Goal: Browse casually: Explore the website without a specific task or goal

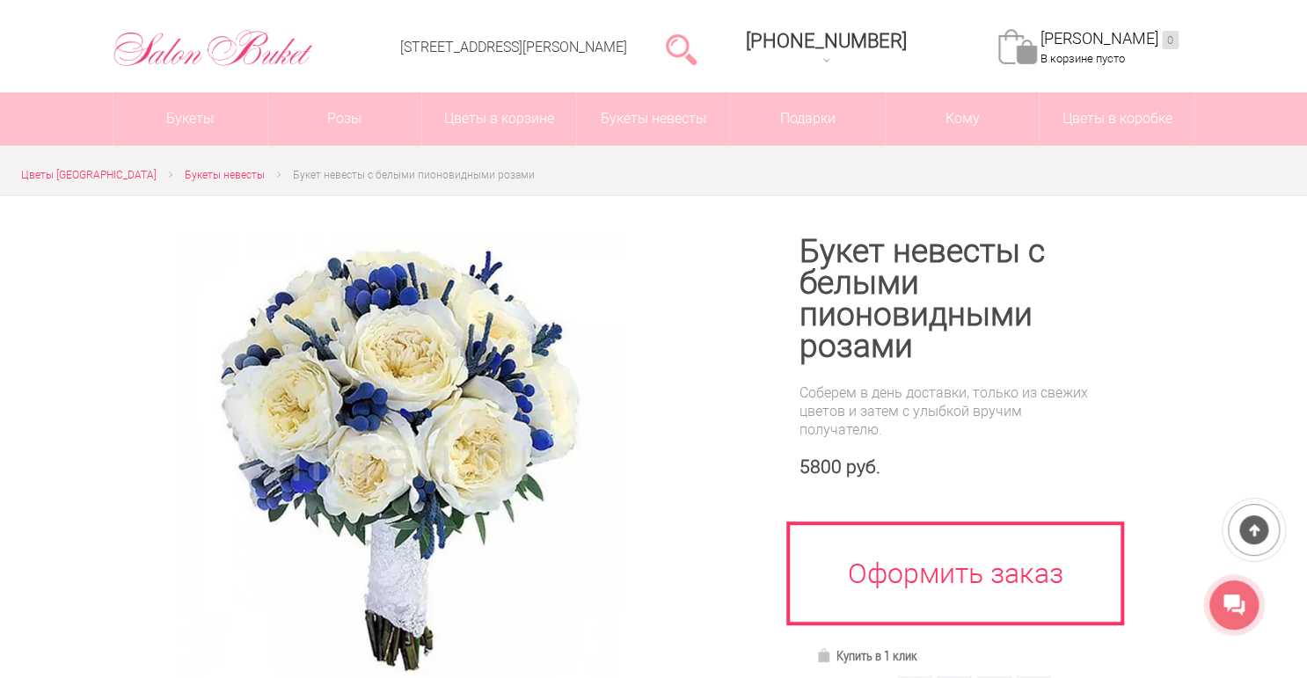
scroll to position [70, 0]
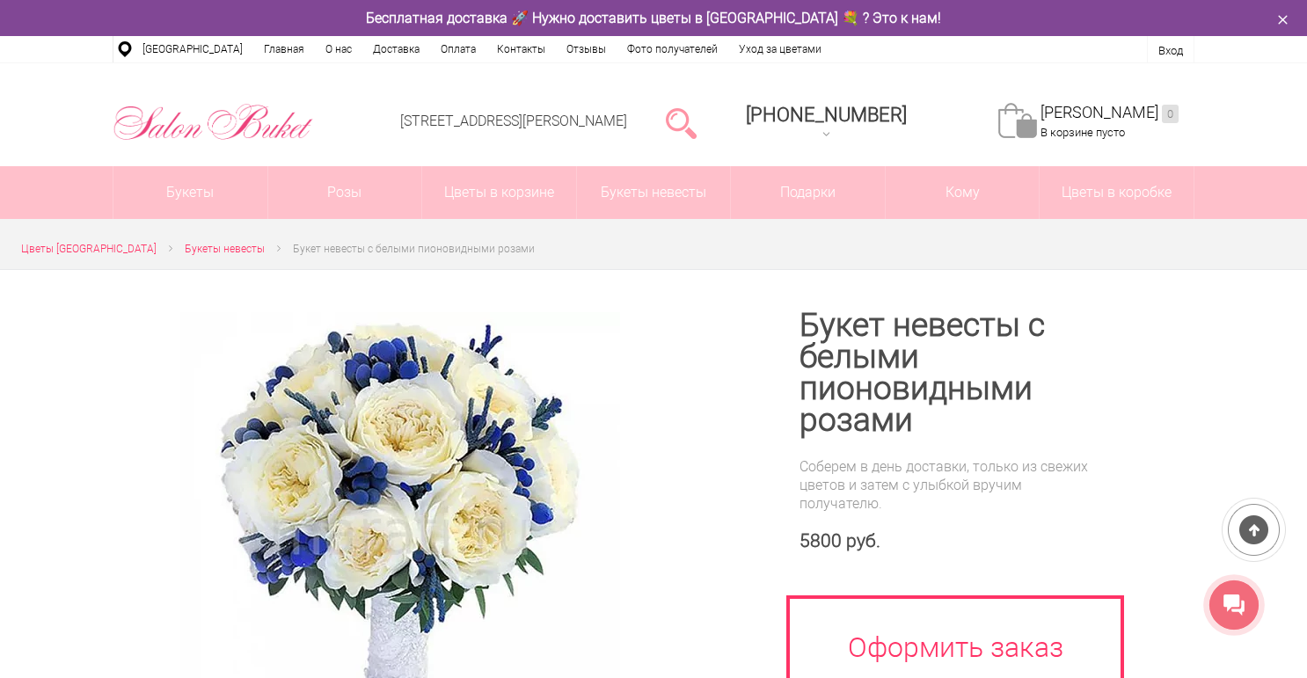
scroll to position [70, 0]
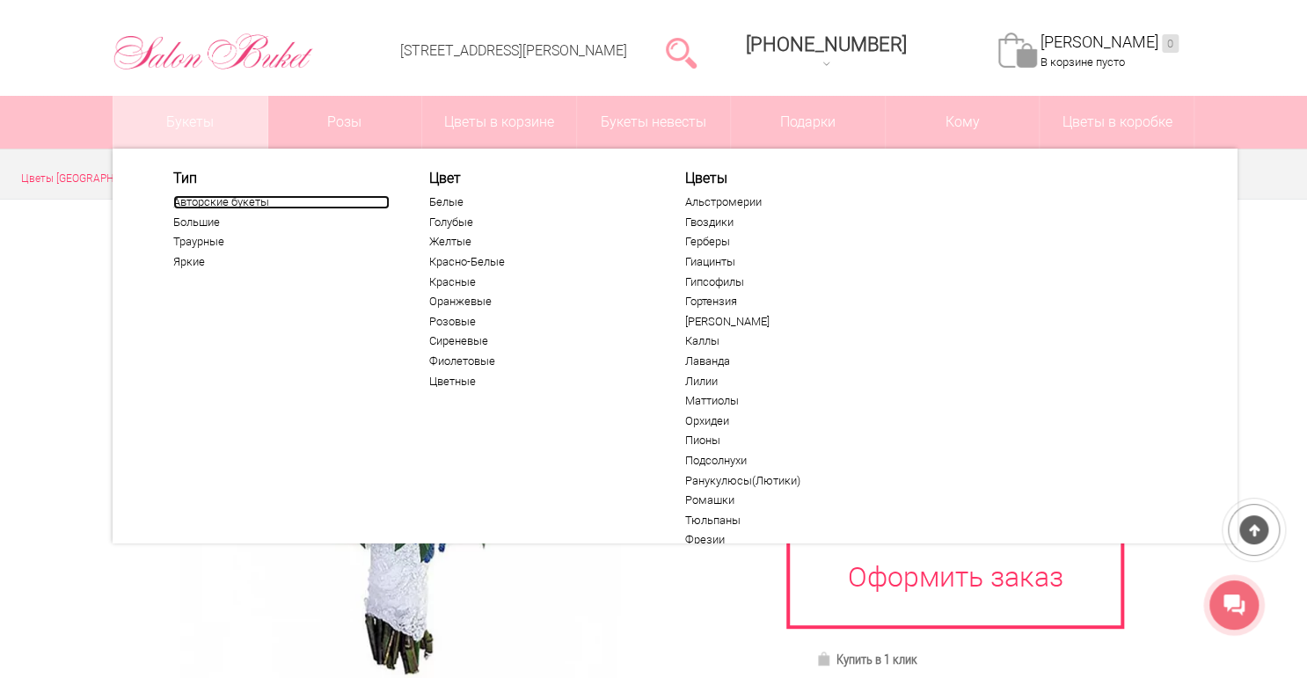
click at [223, 200] on link "Авторские букеты" at bounding box center [281, 202] width 216 height 14
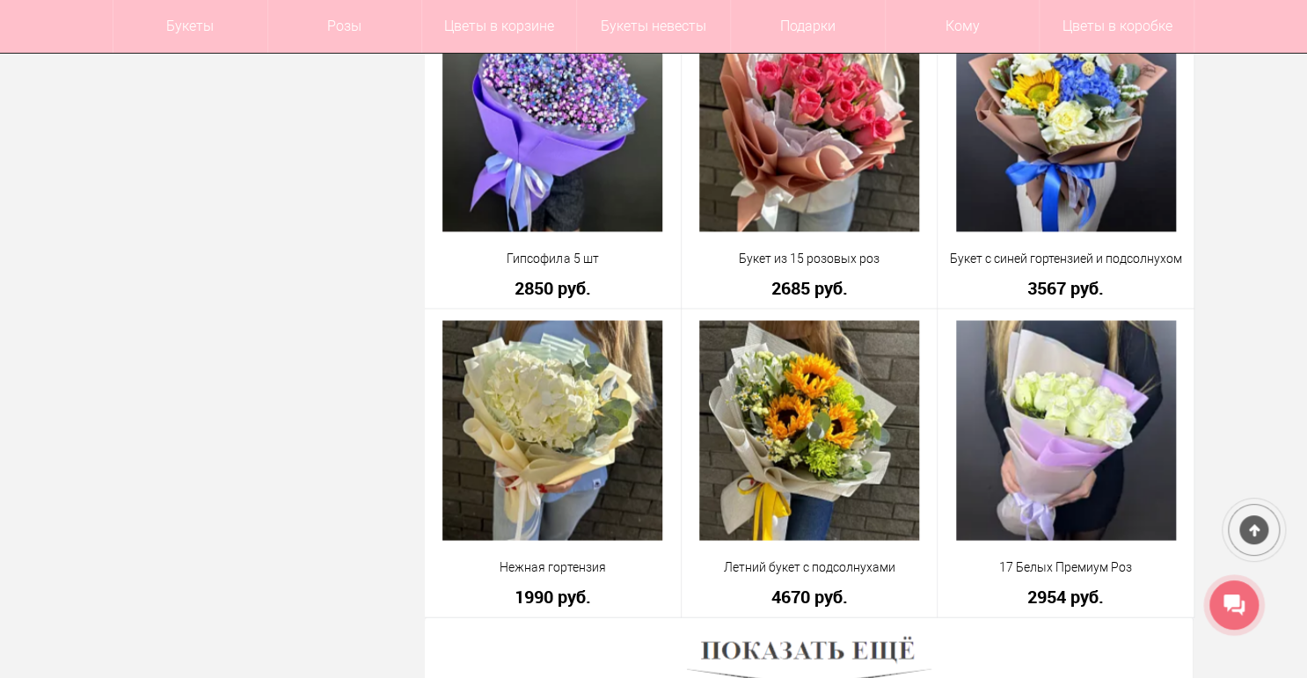
scroll to position [4434, 0]
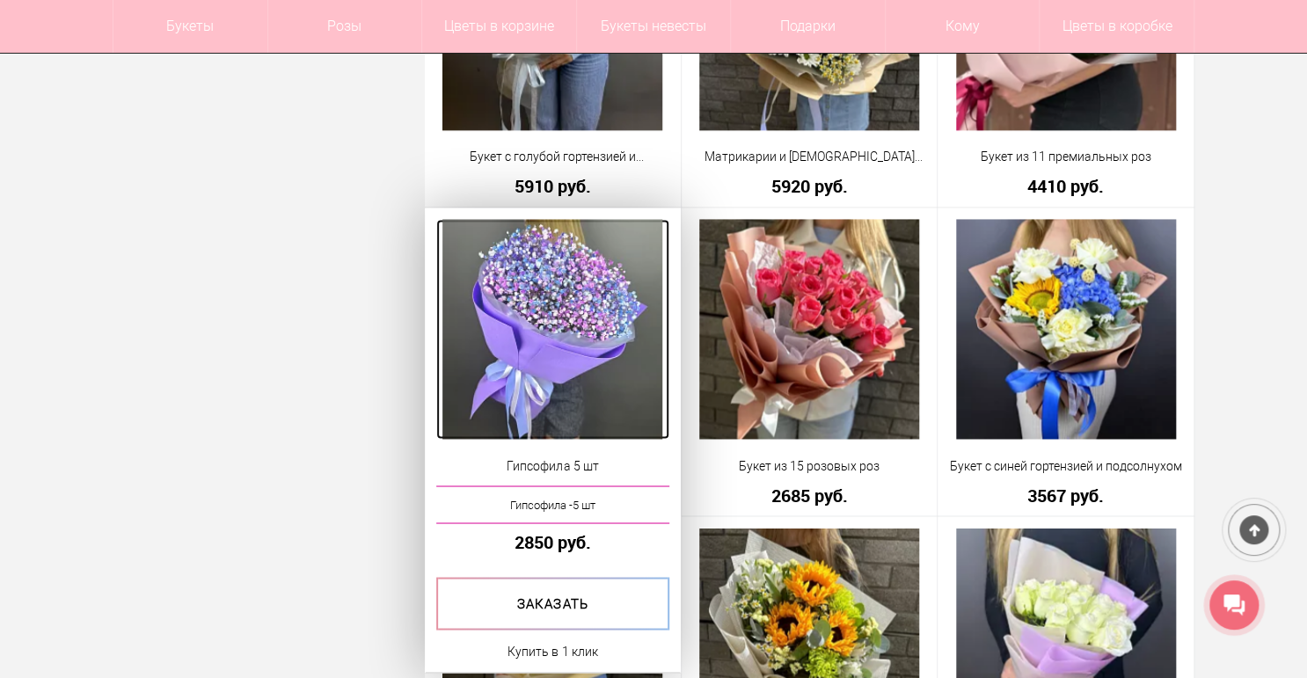
click at [572, 359] on img at bounding box center [553, 329] width 220 height 220
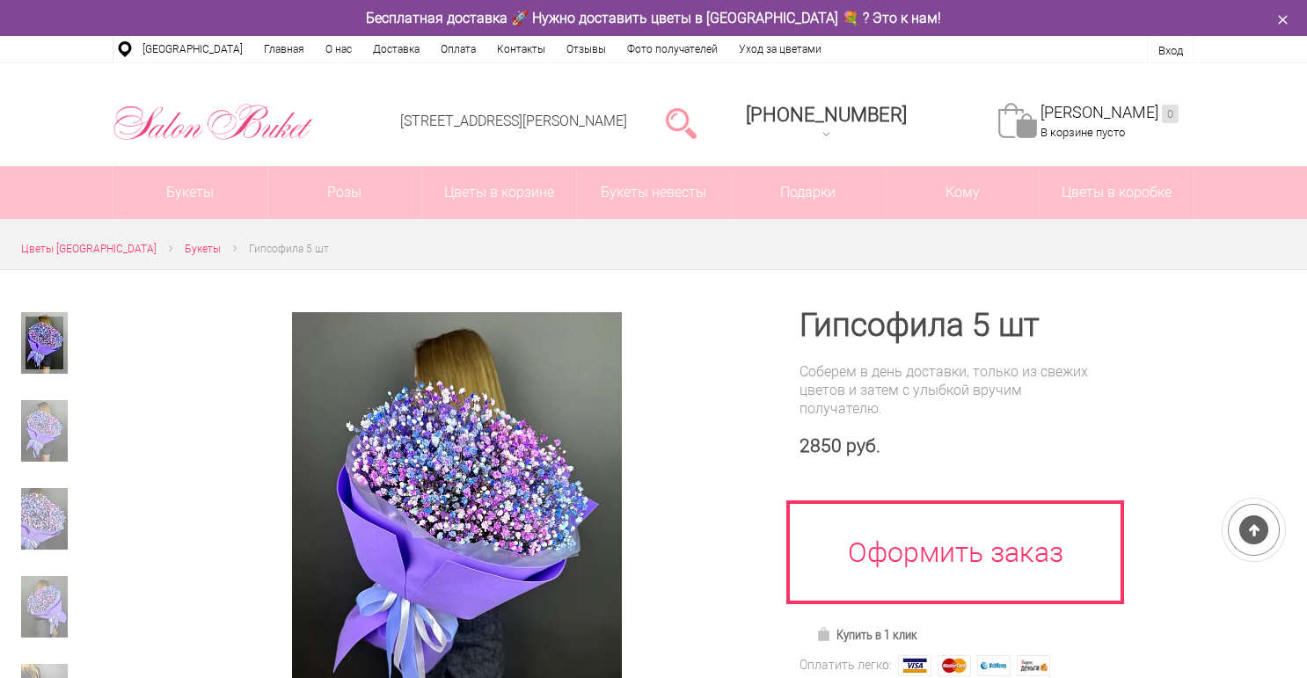
scroll to position [141, 0]
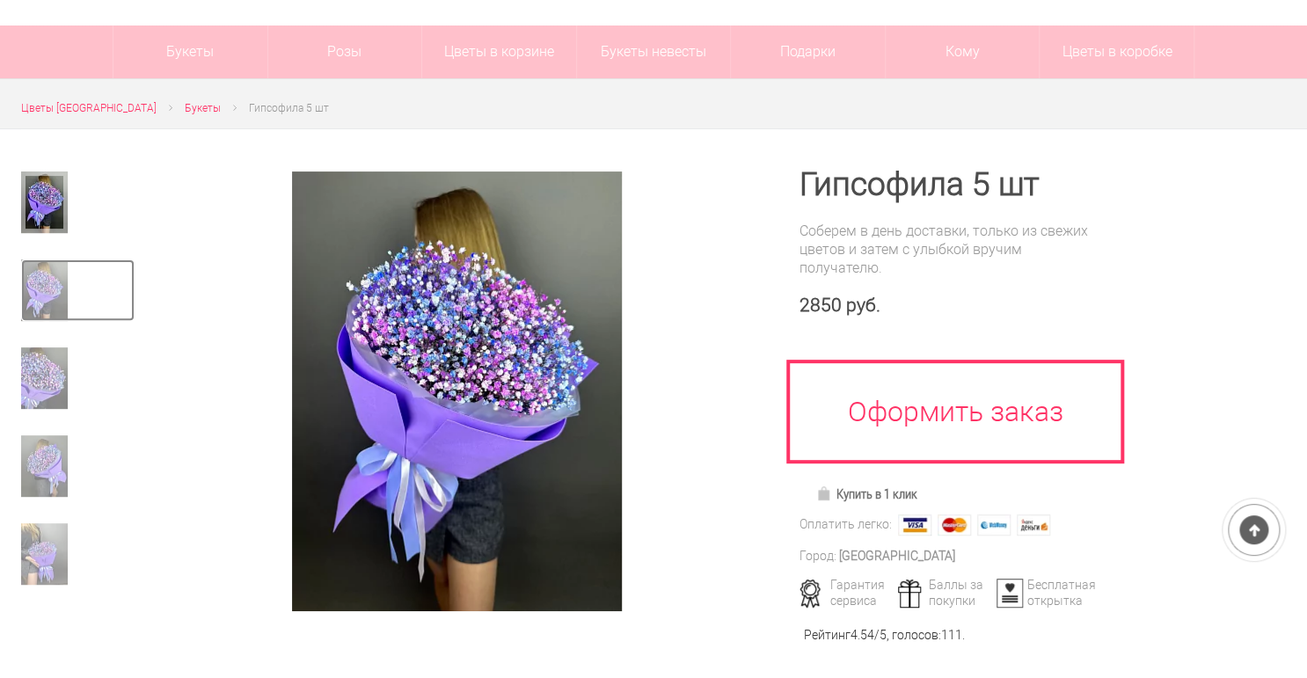
click at [46, 308] on img at bounding box center [44, 291] width 47 height 62
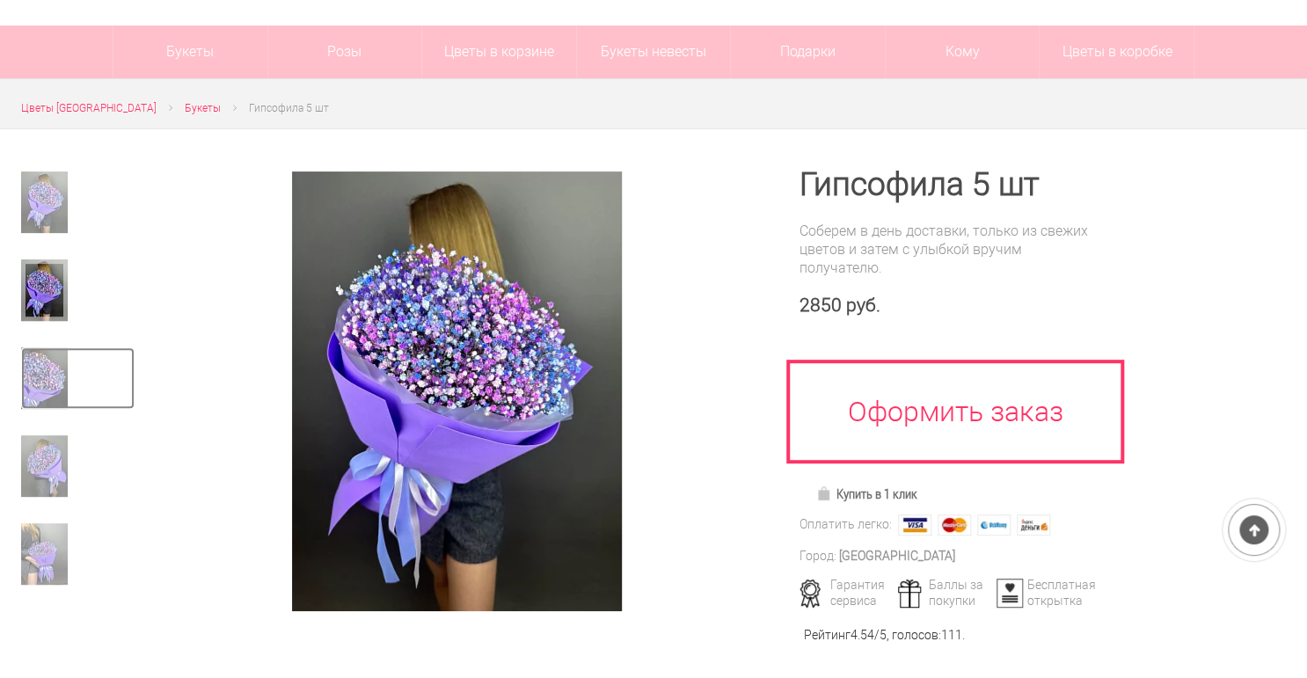
click at [46, 373] on img at bounding box center [44, 379] width 47 height 62
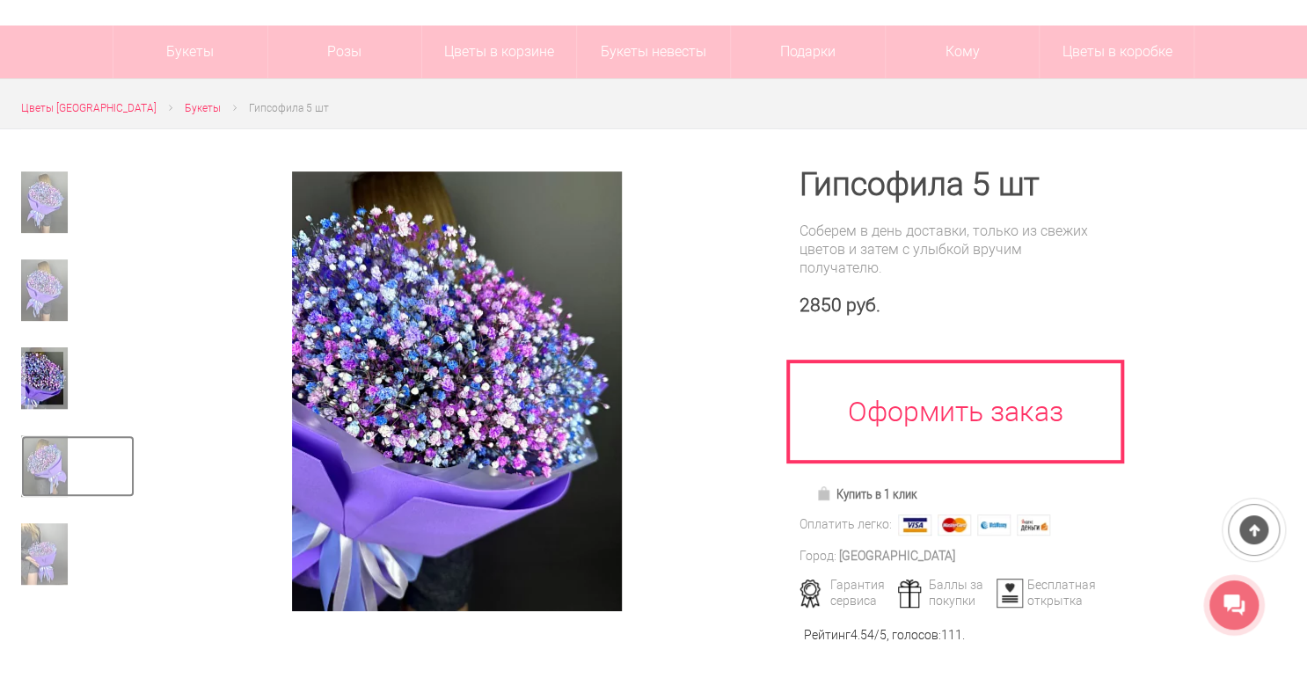
click at [36, 447] on img at bounding box center [44, 466] width 47 height 62
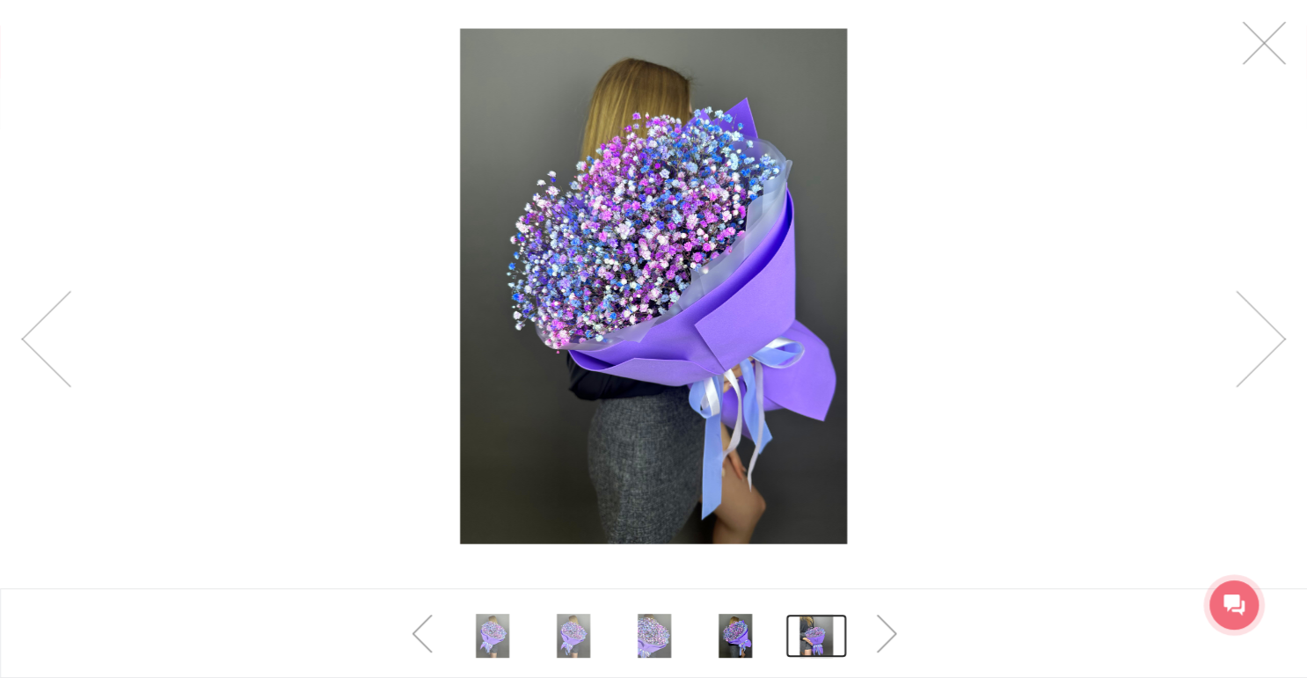
click at [823, 640] on link at bounding box center [817, 636] width 62 height 44
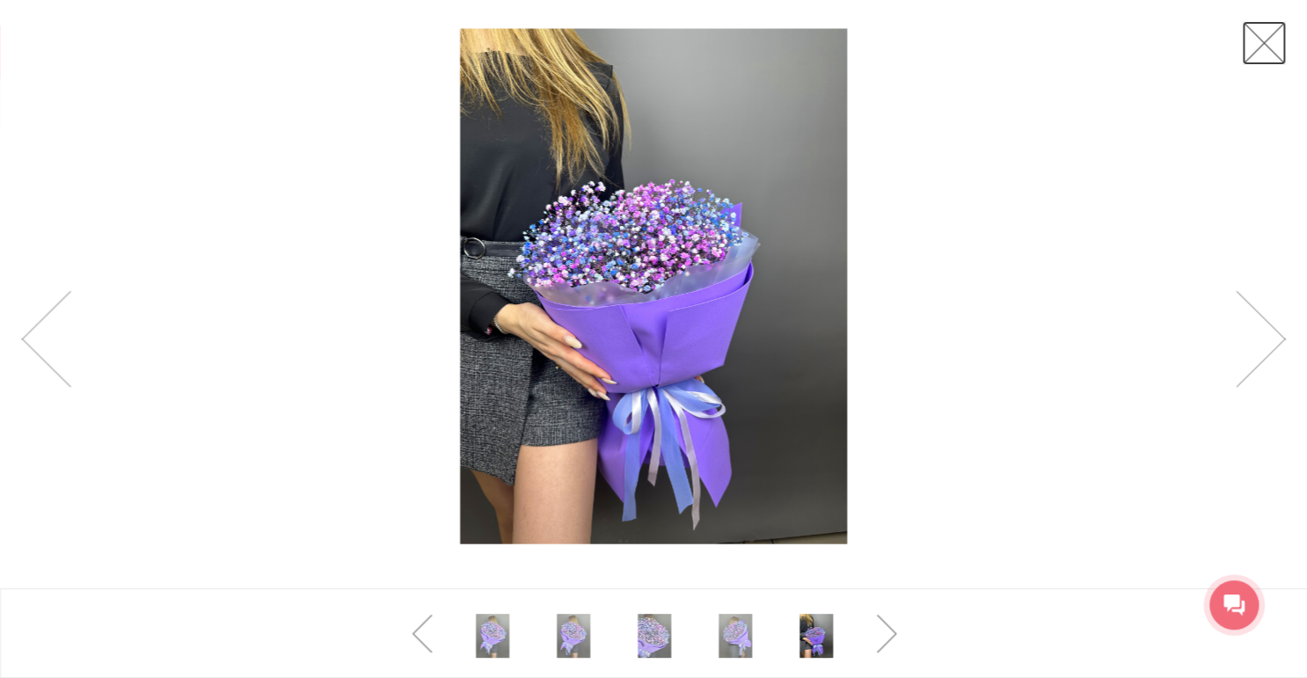
click at [1263, 39] on link at bounding box center [1264, 43] width 44 height 44
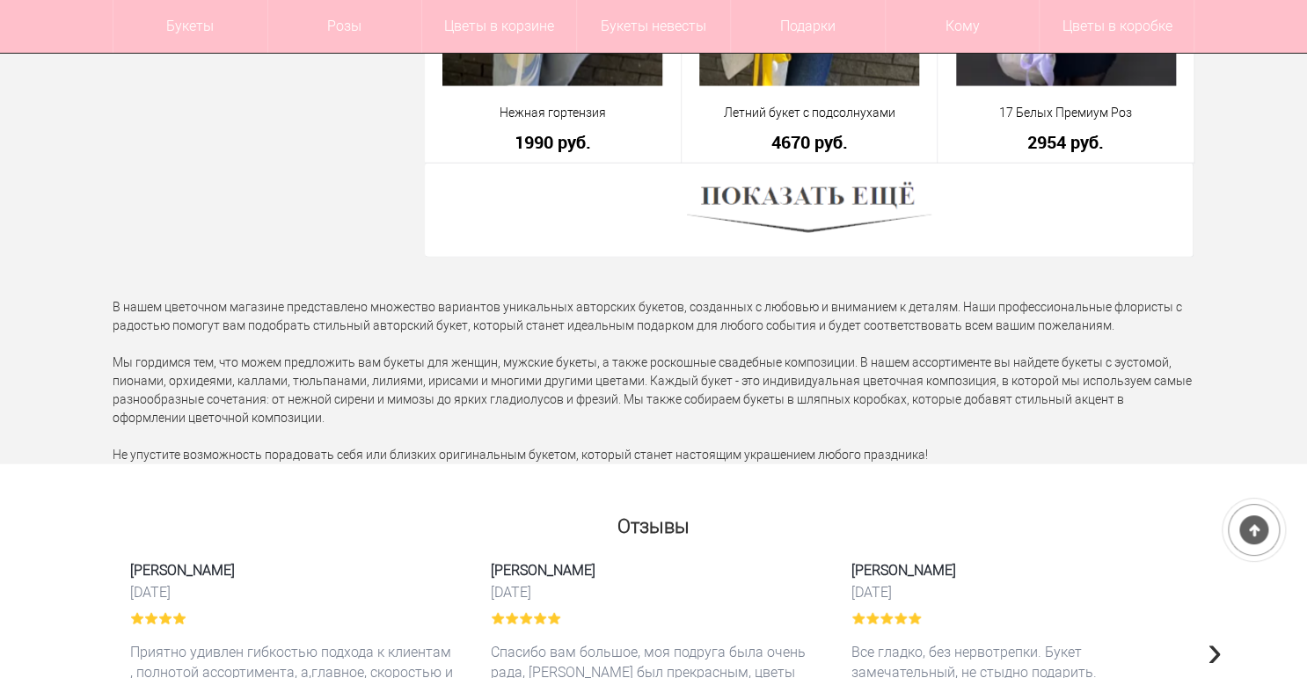
scroll to position [5120, 0]
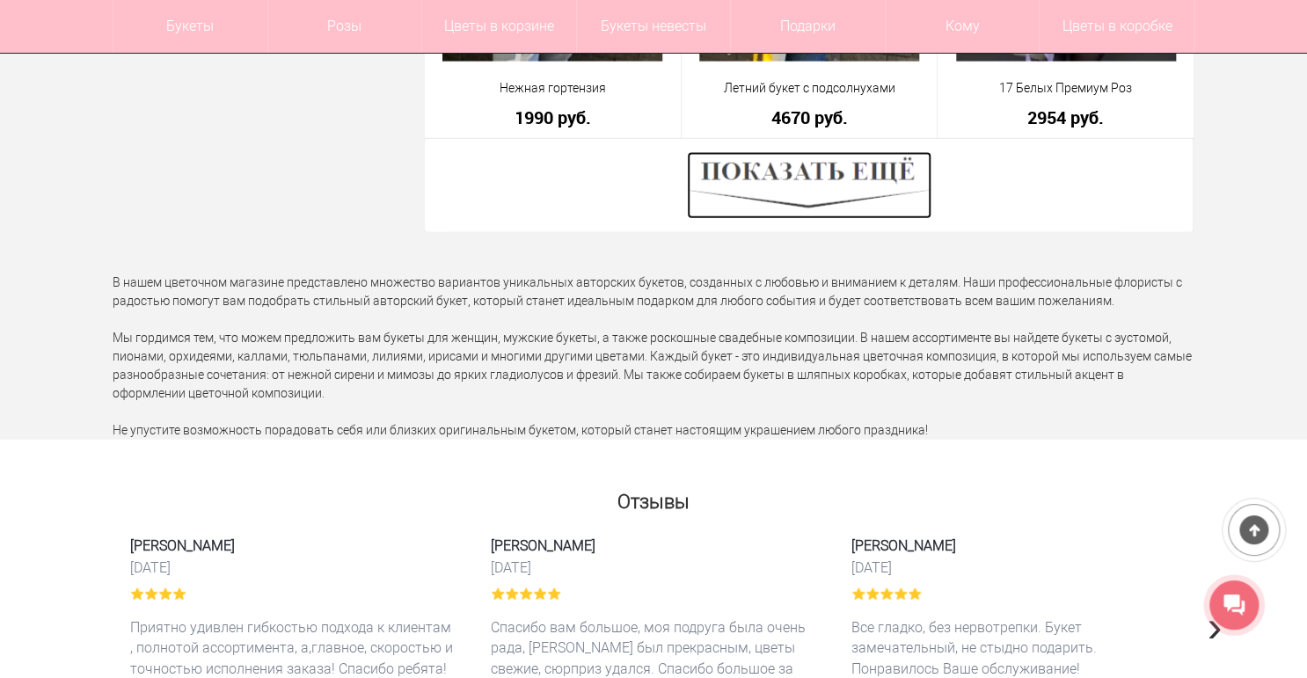
click at [753, 193] on img at bounding box center [809, 185] width 245 height 67
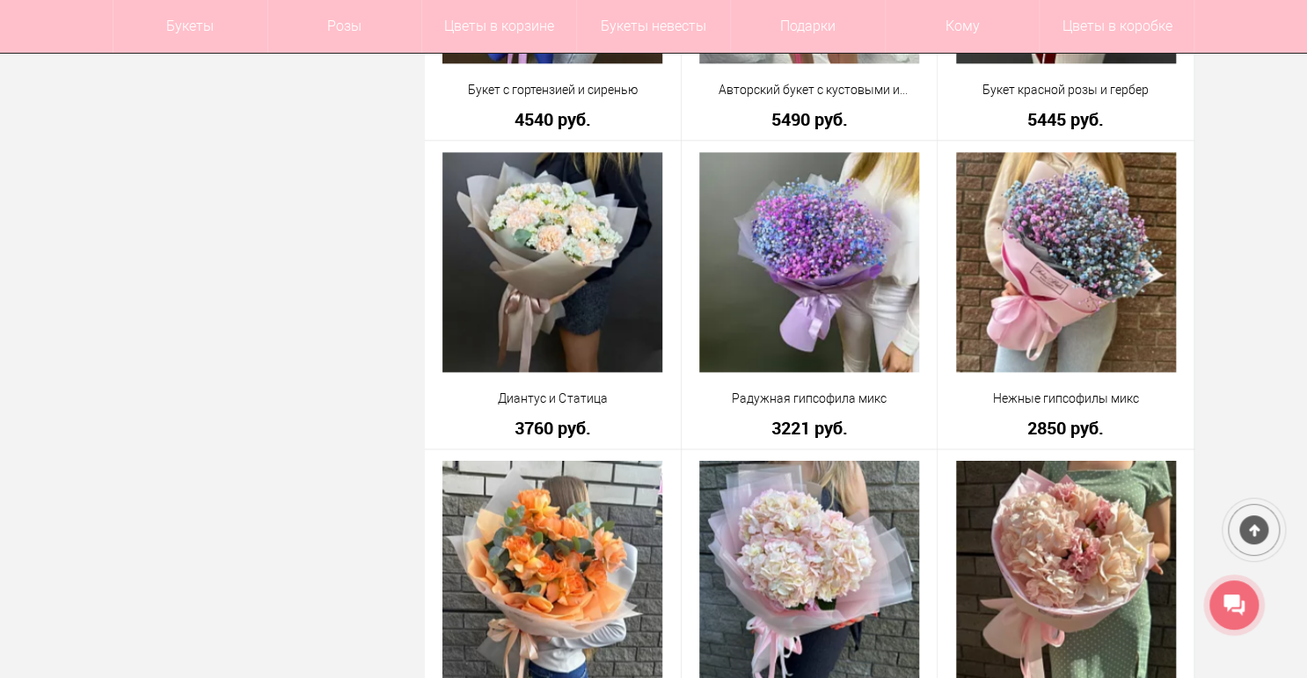
scroll to position [7584, 0]
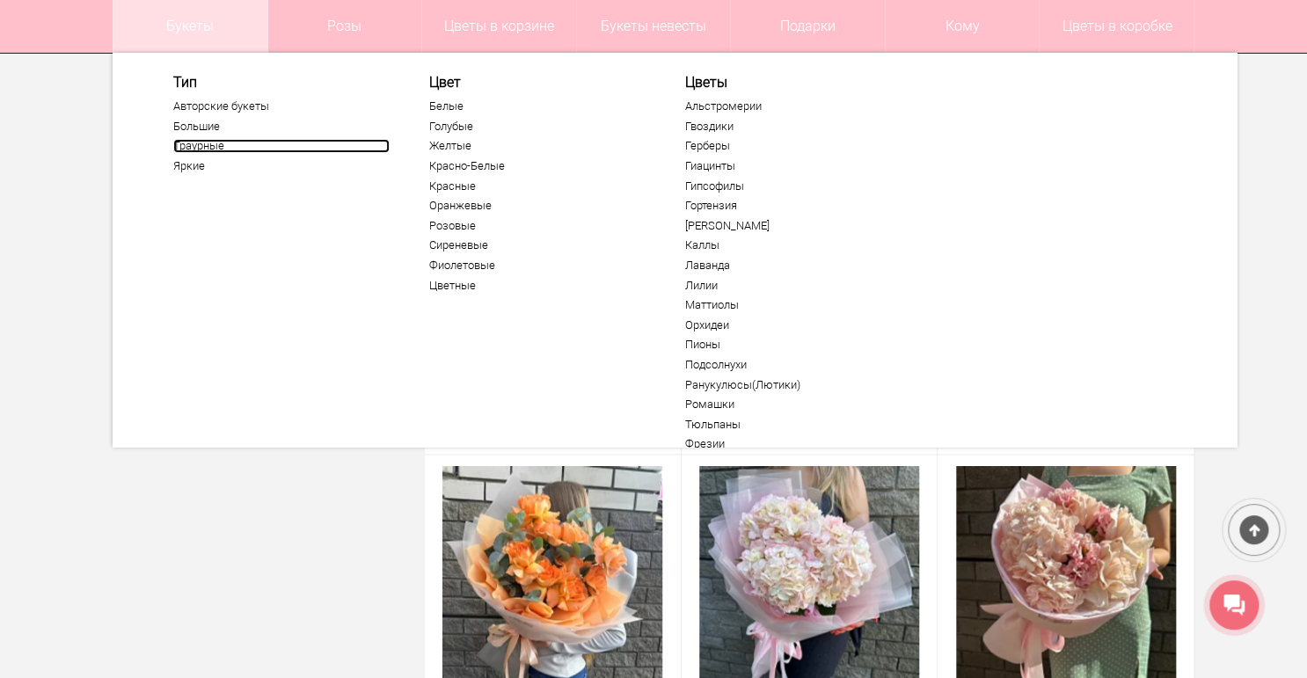
click at [200, 143] on link "Траурные" at bounding box center [281, 146] width 216 height 14
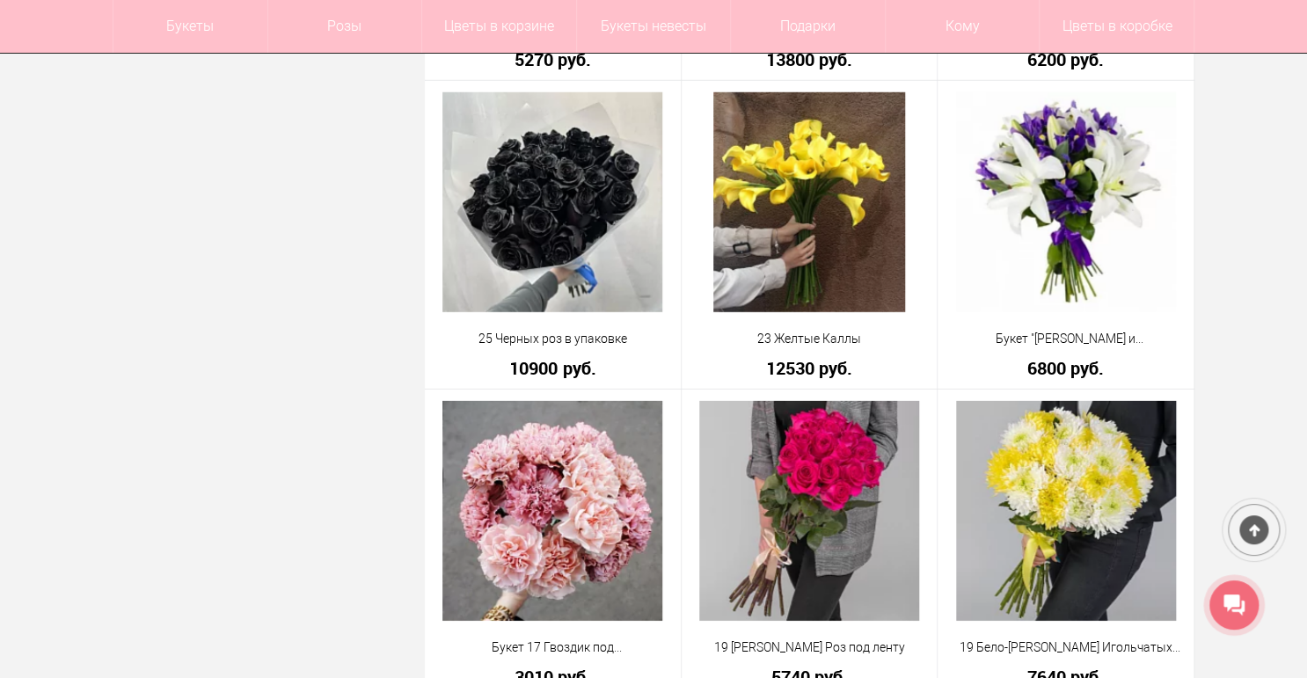
scroll to position [2393, 0]
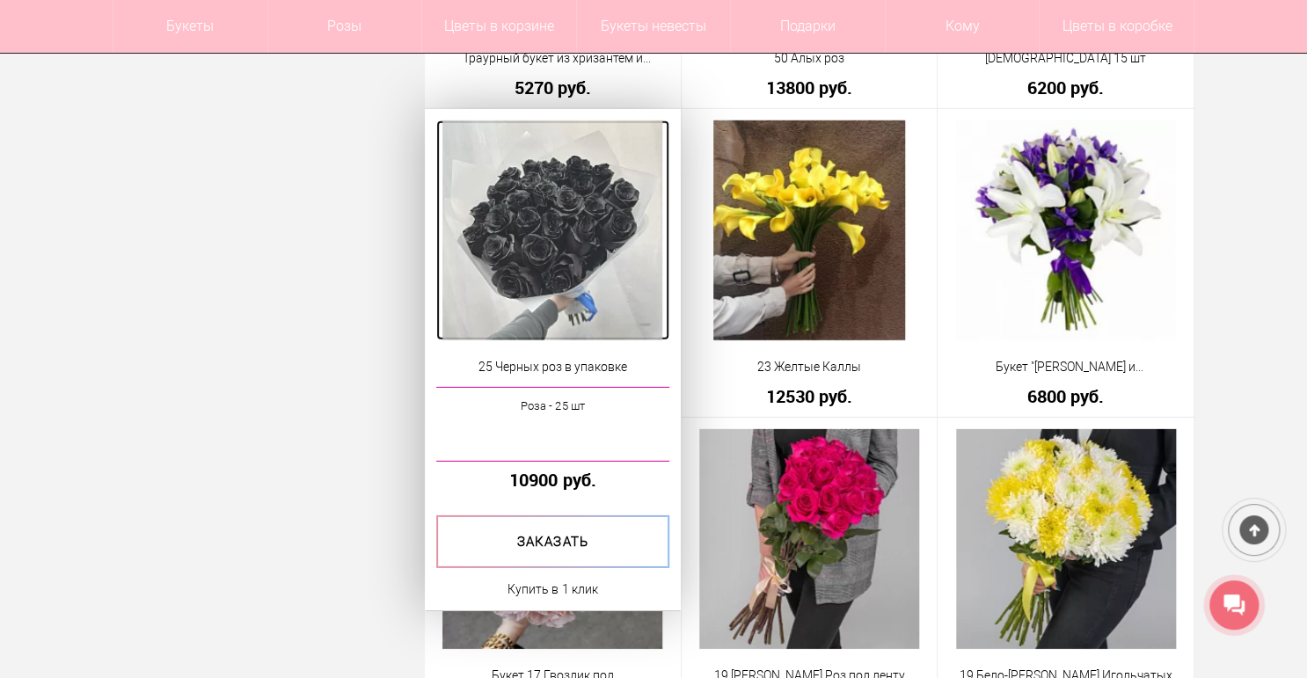
click at [619, 239] on img at bounding box center [553, 231] width 220 height 220
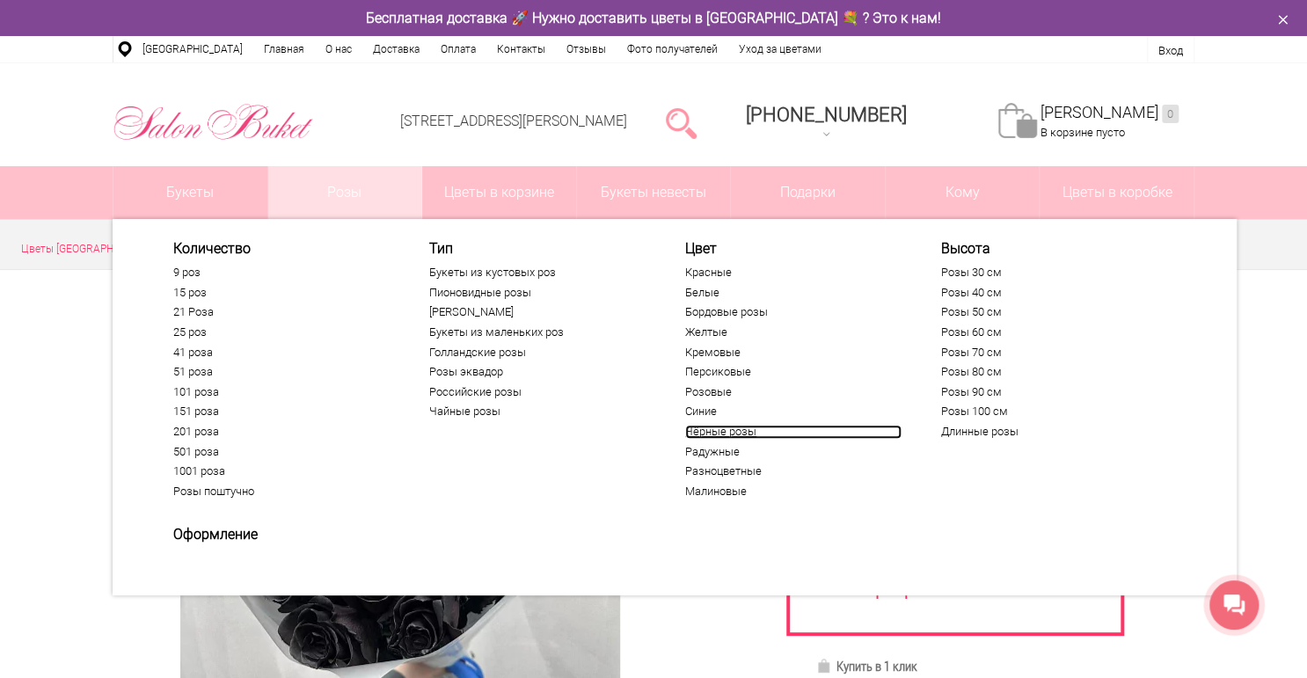
click at [705, 432] on link "Чёрные розы" at bounding box center [793, 432] width 216 height 14
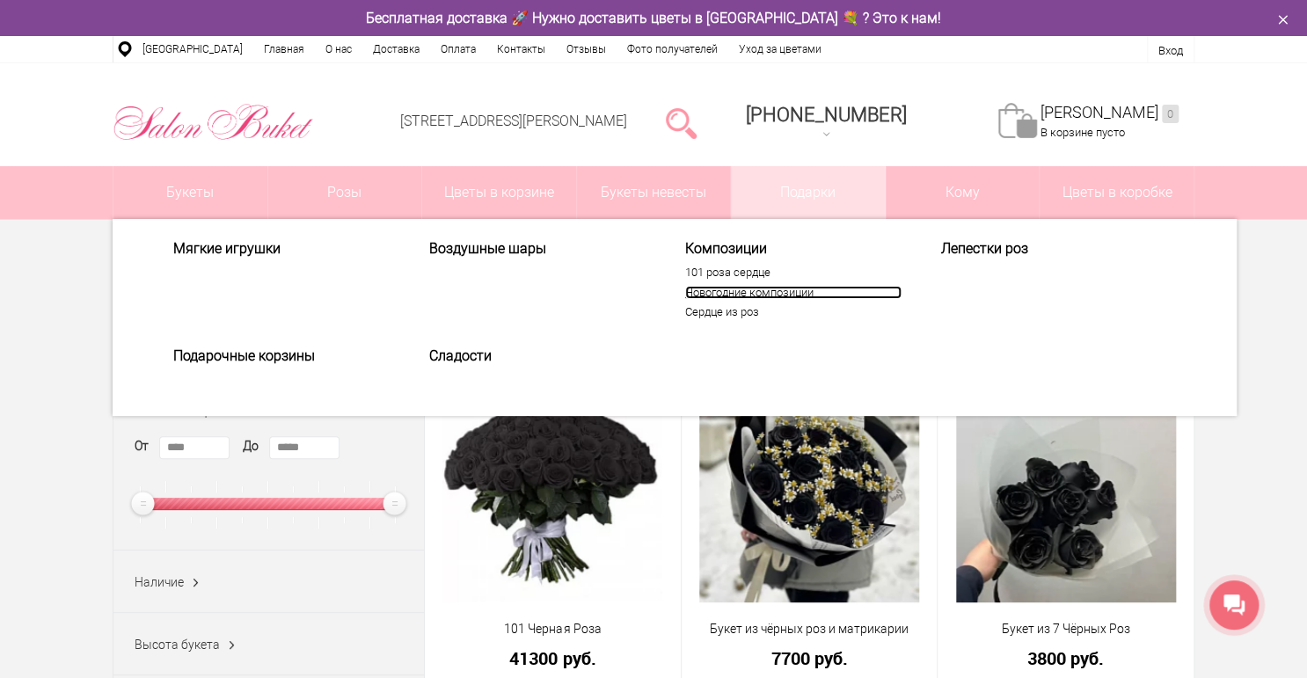
click at [735, 298] on link "Новогодние композиции" at bounding box center [793, 293] width 216 height 14
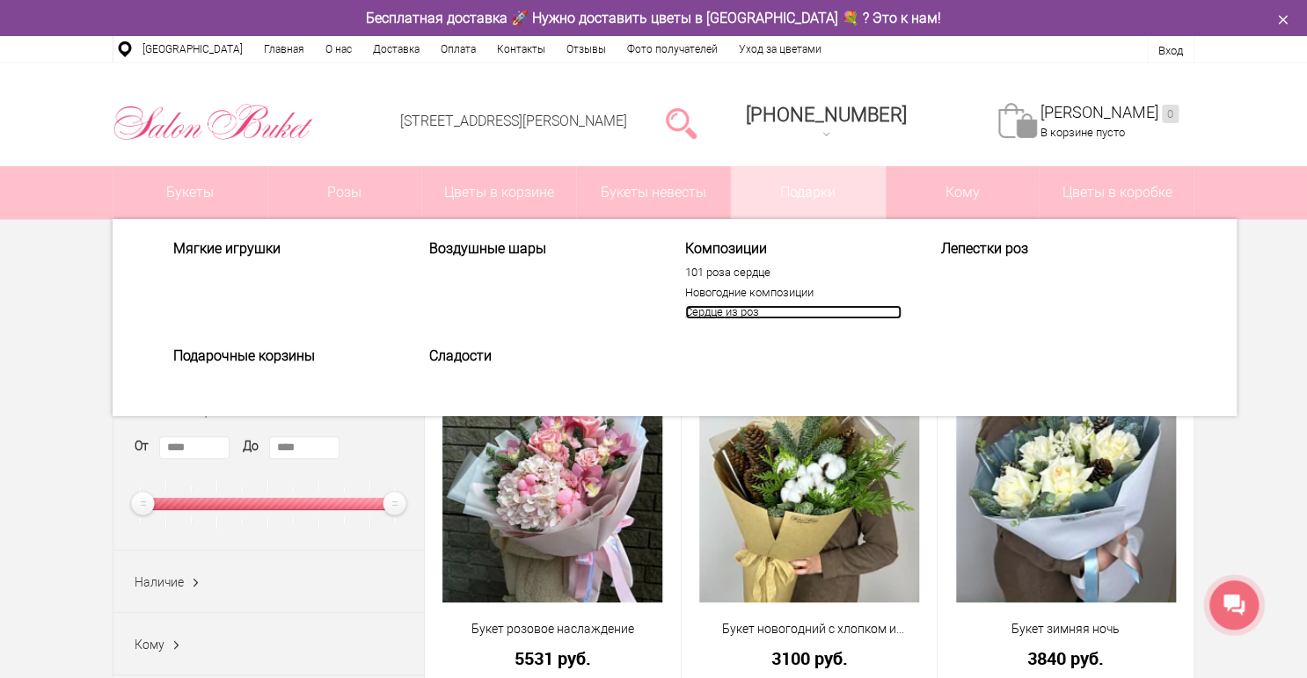
click at [733, 311] on link "Сердце из роз" at bounding box center [793, 312] width 216 height 14
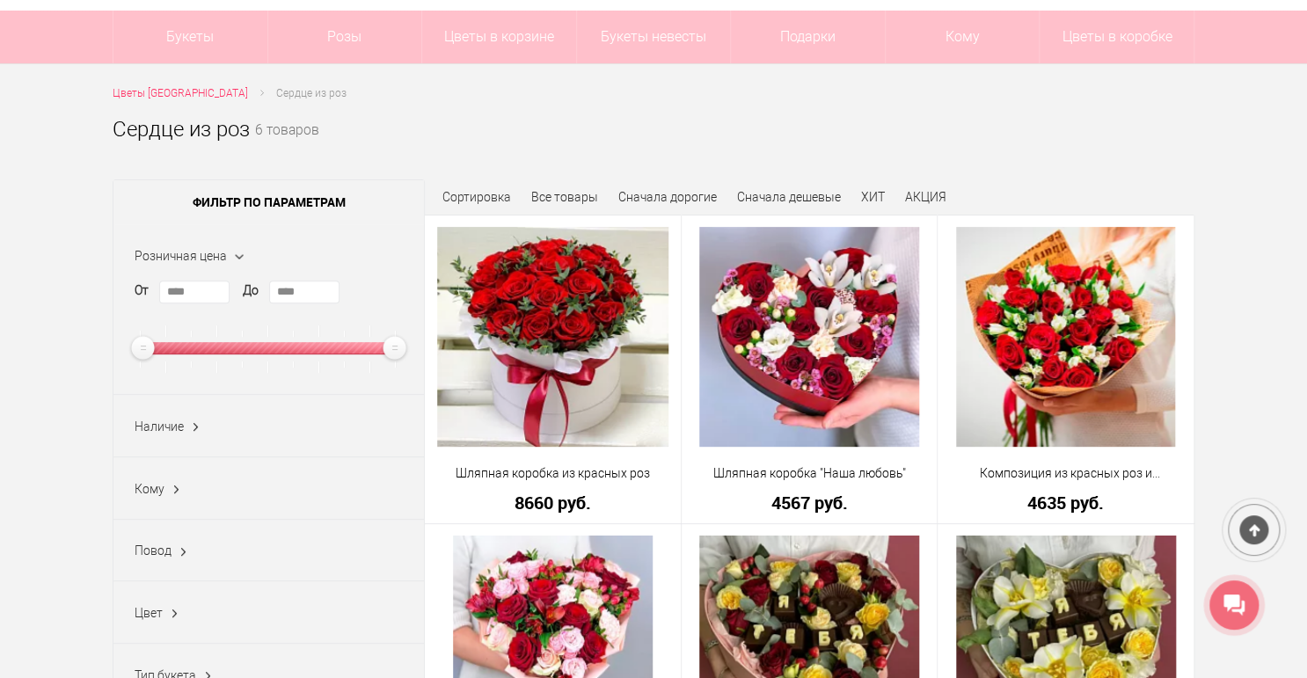
scroll to position [141, 0]
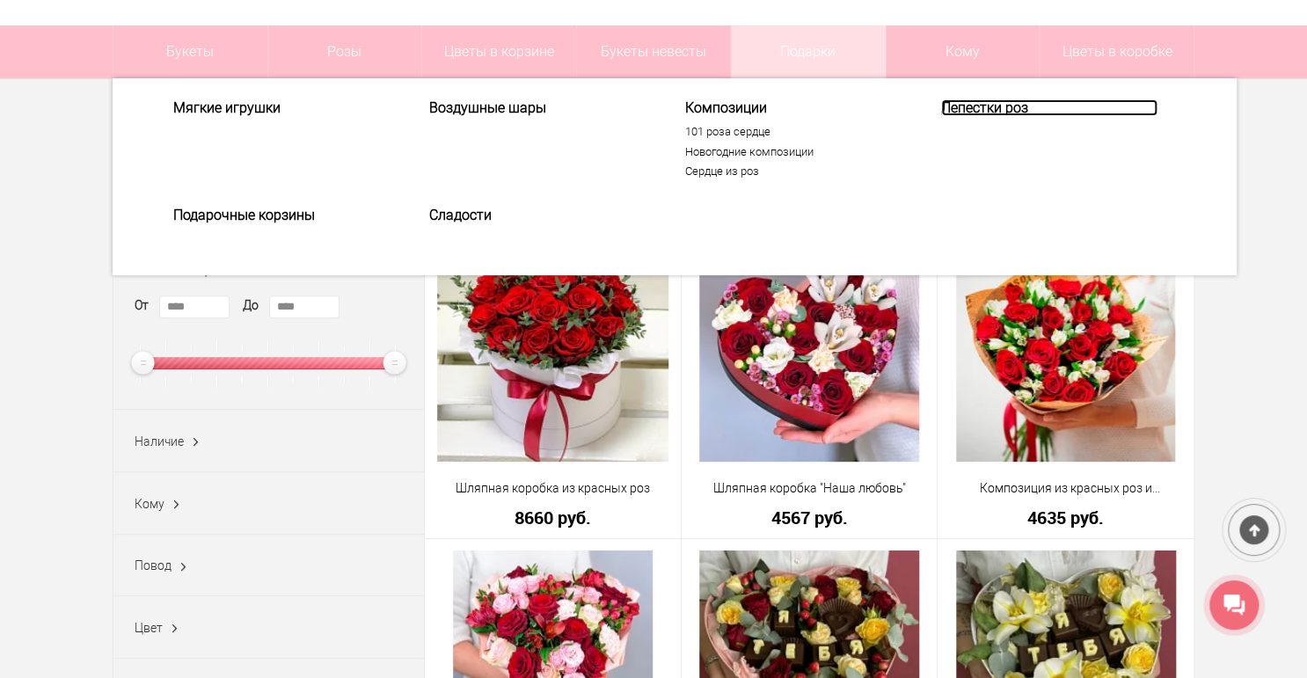
click at [988, 105] on link "Лепестки роз" at bounding box center [1049, 107] width 216 height 17
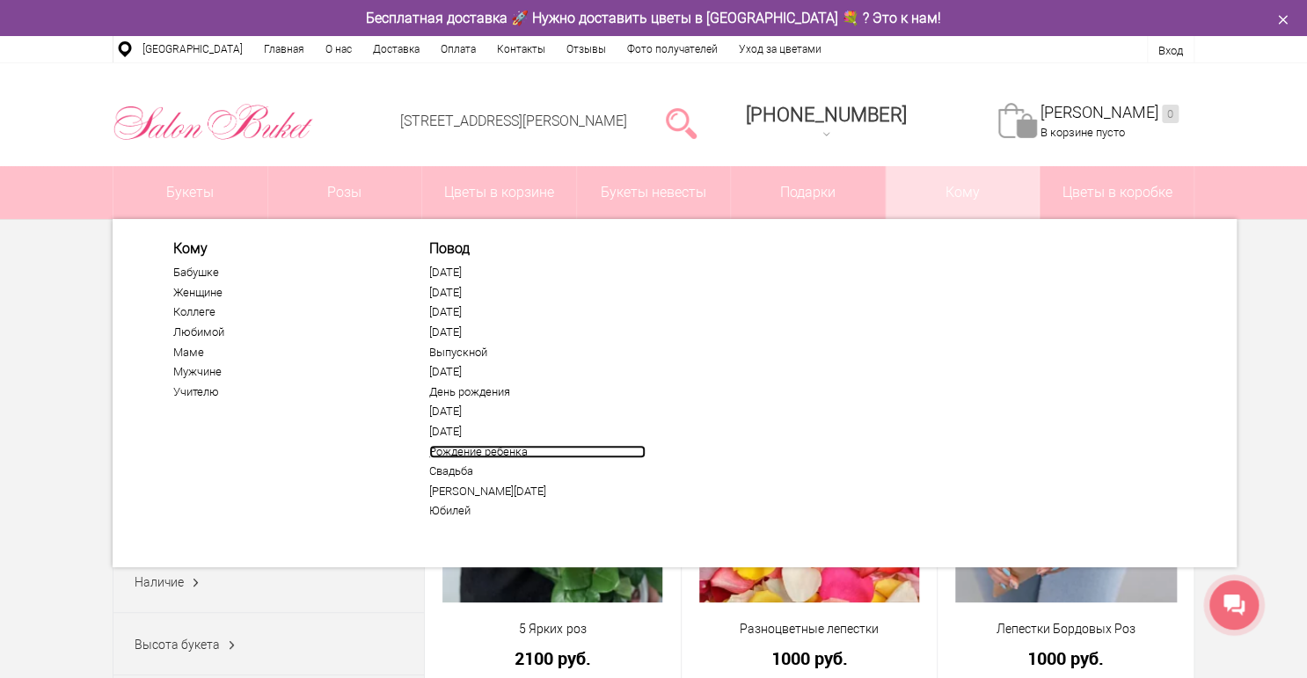
click at [472, 454] on link "Рождение ребенка" at bounding box center [537, 452] width 216 height 14
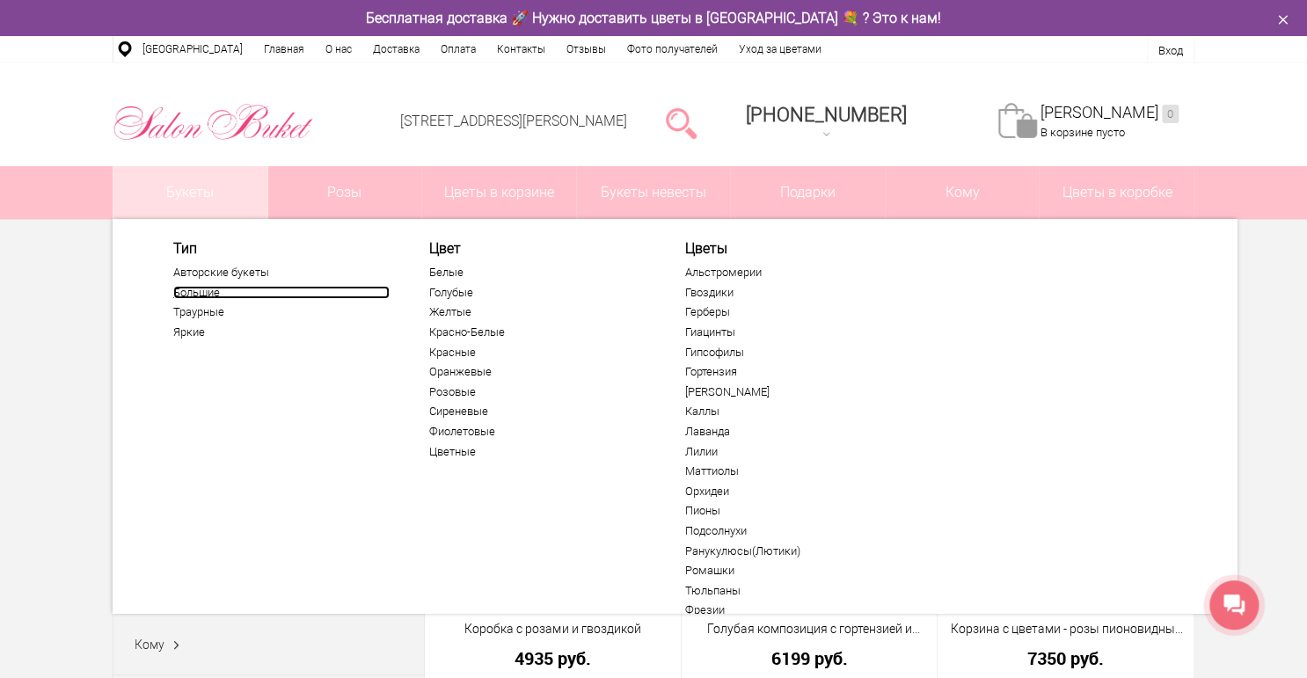
click at [213, 289] on link "Большие" at bounding box center [281, 293] width 216 height 14
